Goal: Information Seeking & Learning: Learn about a topic

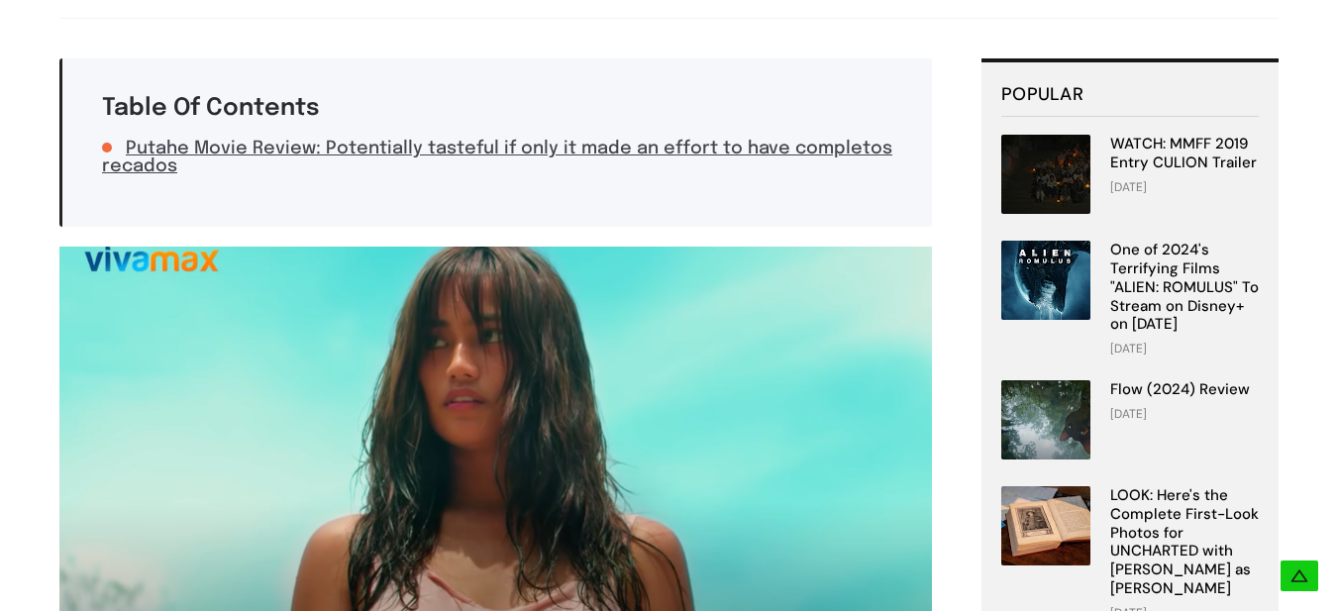
scroll to position [296, 0]
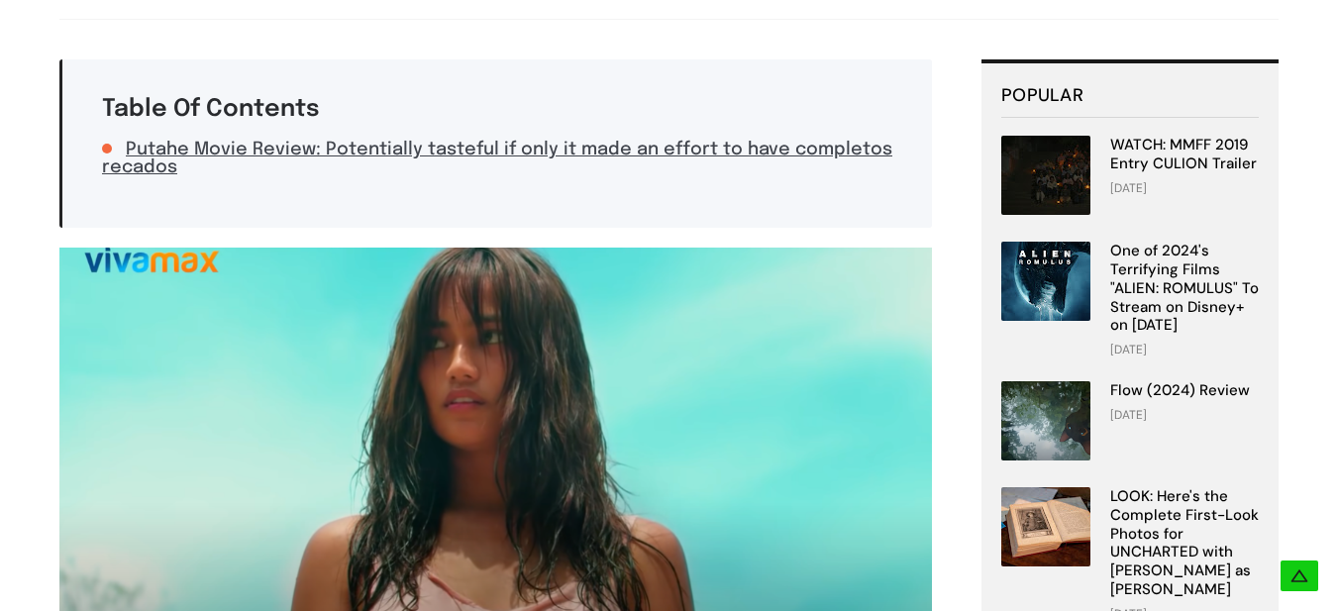
click at [1066, 165] on img at bounding box center [1045, 175] width 89 height 79
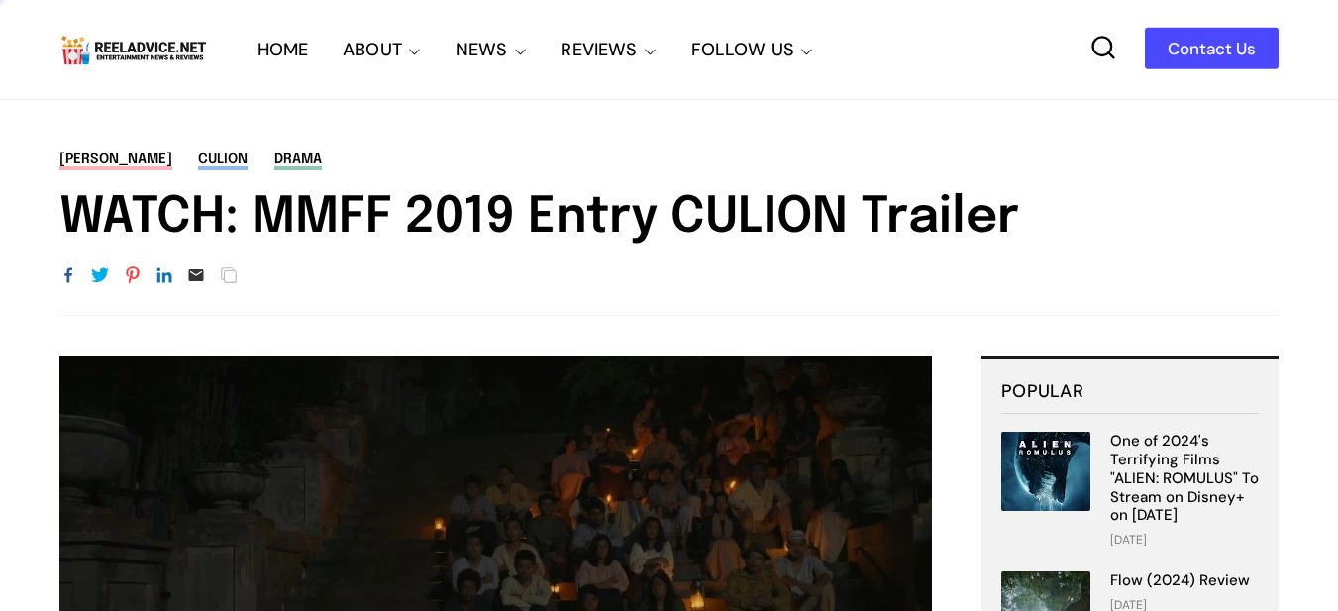
click at [755, 360] on img at bounding box center [495, 547] width 873 height 382
